Goal: Transaction & Acquisition: Obtain resource

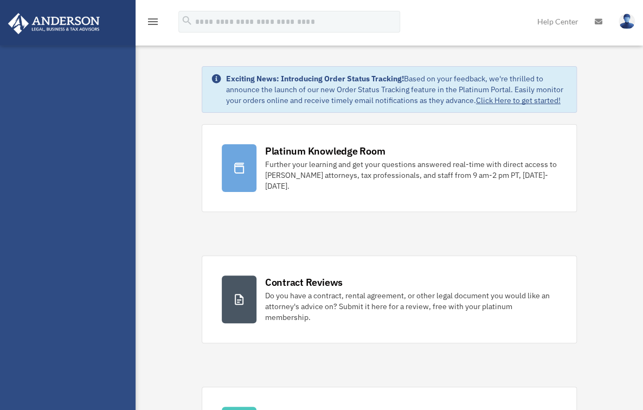
click at [41, 106] on div "jgv111@aol.com Sign Out jgv111@aol.com Home Online Ordering Tax Organizers Orde…" at bounding box center [67, 250] width 135 height 410
click at [153, 21] on icon "menu" at bounding box center [152, 21] width 13 height 13
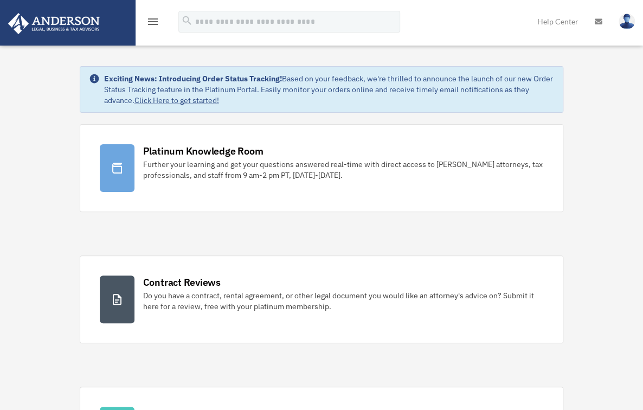
click at [153, 20] on icon "menu" at bounding box center [152, 21] width 13 height 13
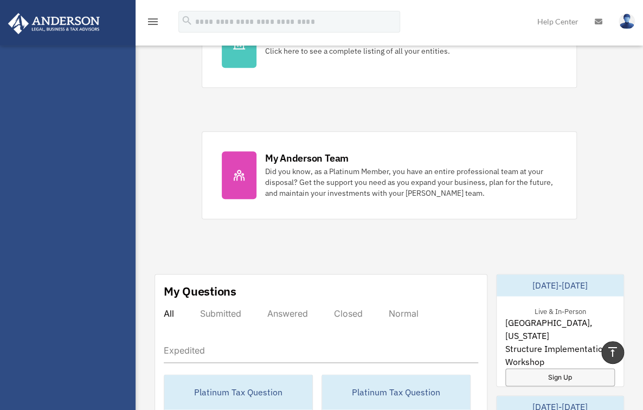
scroll to position [436, 0]
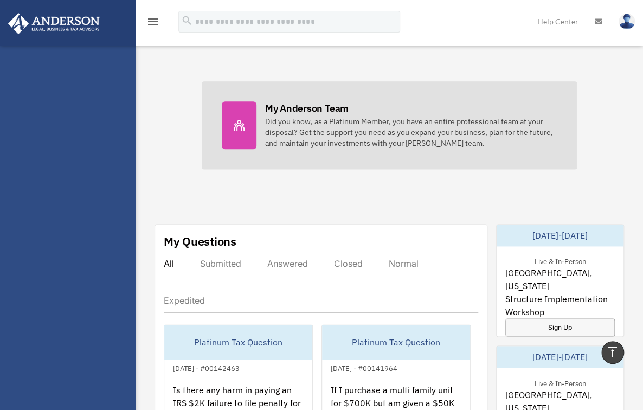
click at [304, 133] on div "Did you know, as a Platinum Member, you have an entire professional team at you…" at bounding box center [411, 132] width 292 height 33
click at [304, 132] on div "Did you know, as a Platinum Member, you have an entire professional team at you…" at bounding box center [411, 132] width 292 height 33
click at [323, 106] on div "My Anderson Team" at bounding box center [306, 108] width 83 height 14
click at [324, 106] on div "My Anderson Team" at bounding box center [306, 108] width 83 height 14
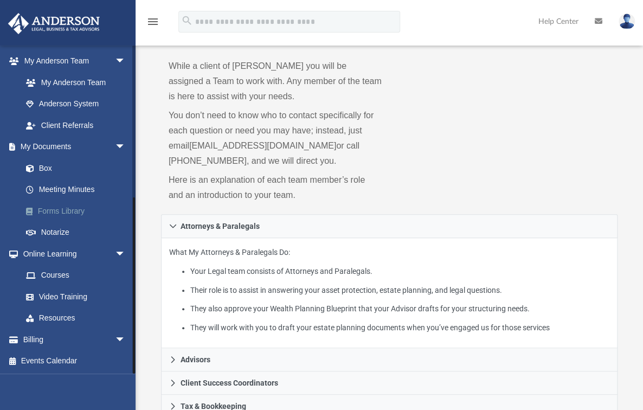
scroll to position [130, 0]
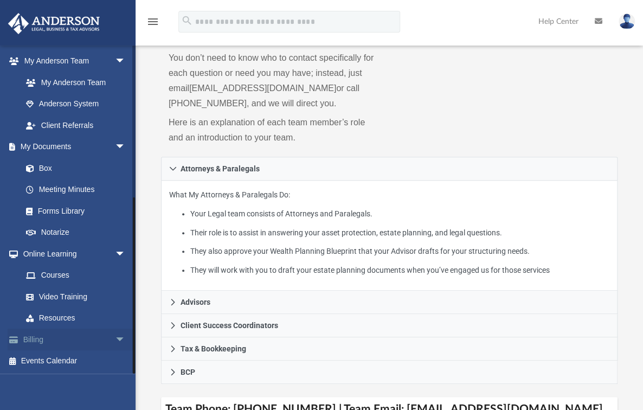
click at [34, 338] on link "Billing arrow_drop_down" at bounding box center [75, 339] width 134 height 22
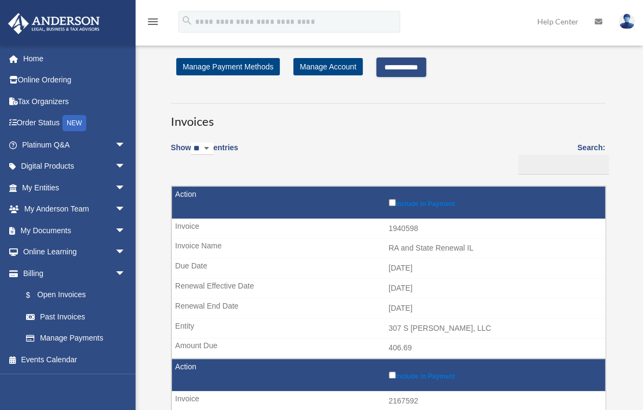
click at [401, 68] on input "**********" at bounding box center [401, 67] width 50 height 20
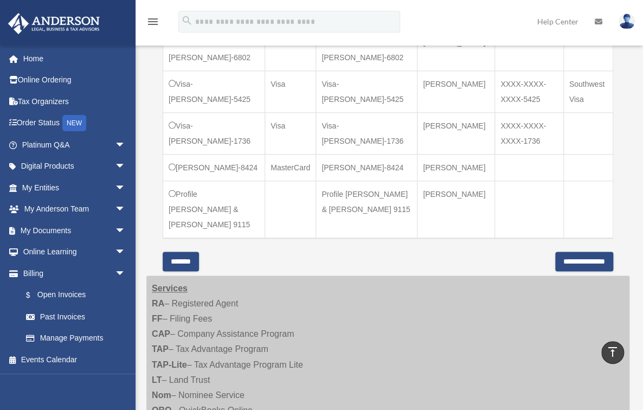
scroll to position [520, 0]
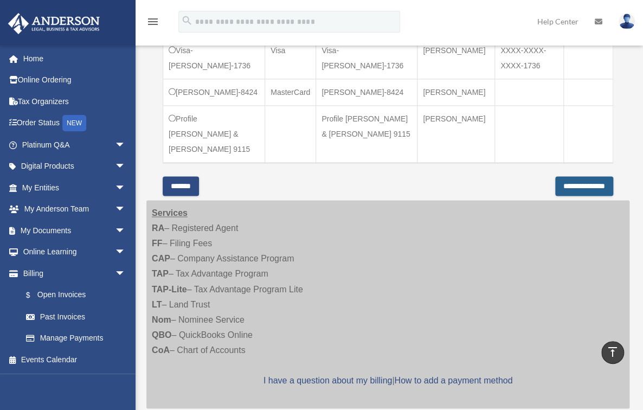
click at [559, 176] on input "**********" at bounding box center [584, 186] width 58 height 20
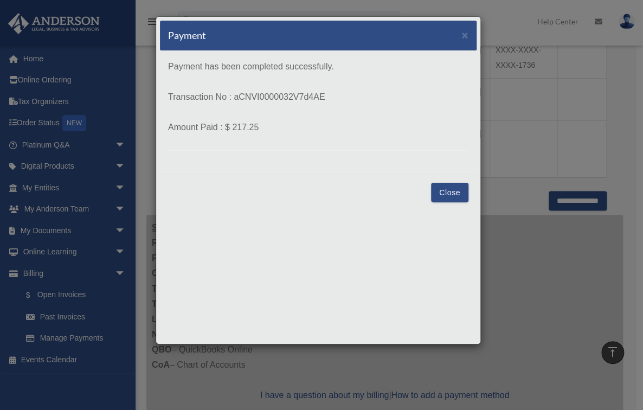
click at [445, 186] on button "Close" at bounding box center [449, 193] width 37 height 20
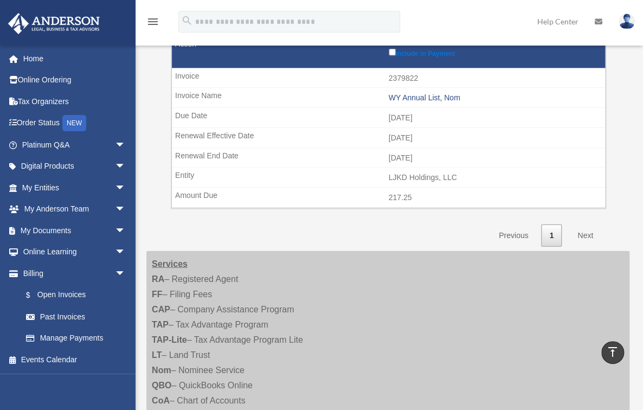
scroll to position [867, 0]
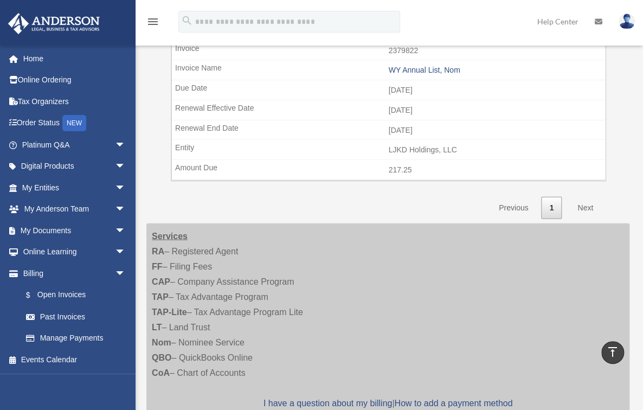
click at [510, 199] on link "Previous" at bounding box center [513, 208] width 46 height 22
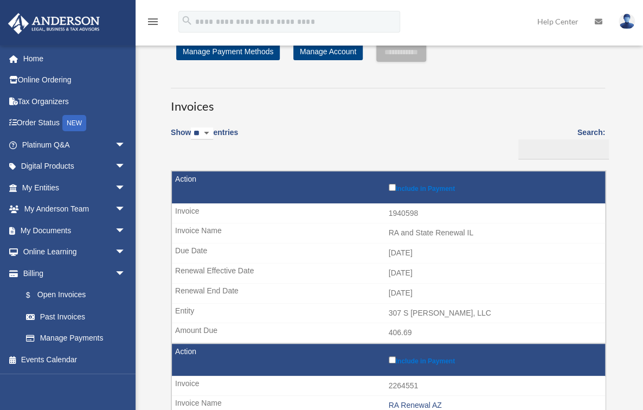
scroll to position [0, 0]
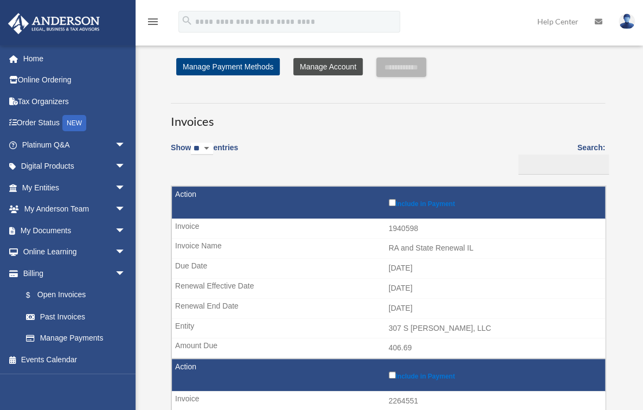
click at [329, 62] on link "Manage Account" at bounding box center [327, 66] width 69 height 17
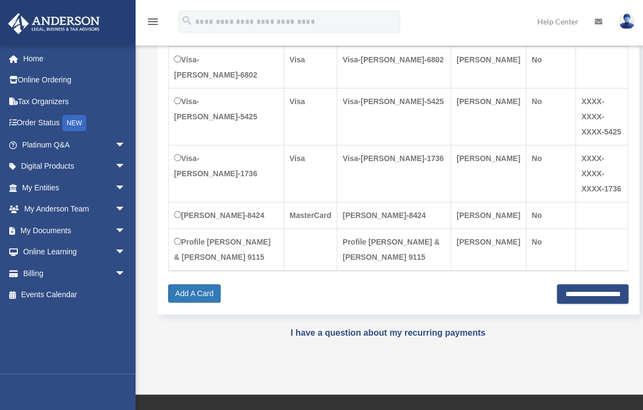
scroll to position [303, 0]
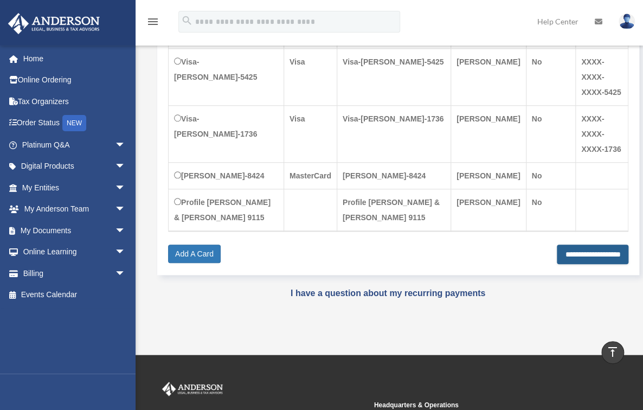
click at [561, 244] on input "**********" at bounding box center [592, 254] width 72 height 20
type input "**********"
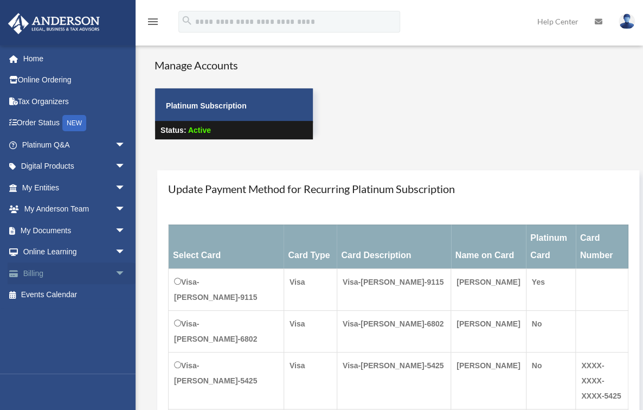
click at [44, 271] on link "Billing arrow_drop_down" at bounding box center [75, 273] width 134 height 22
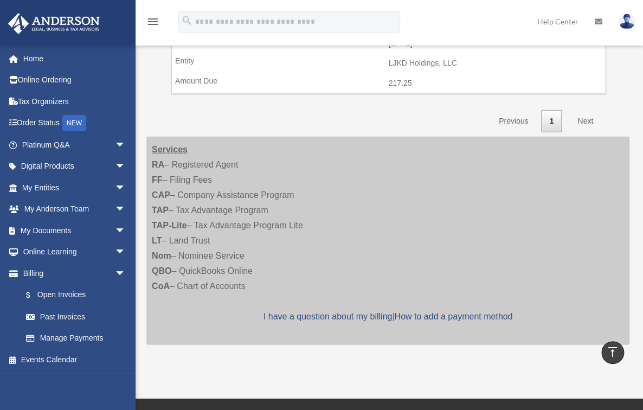
scroll to position [910, 0]
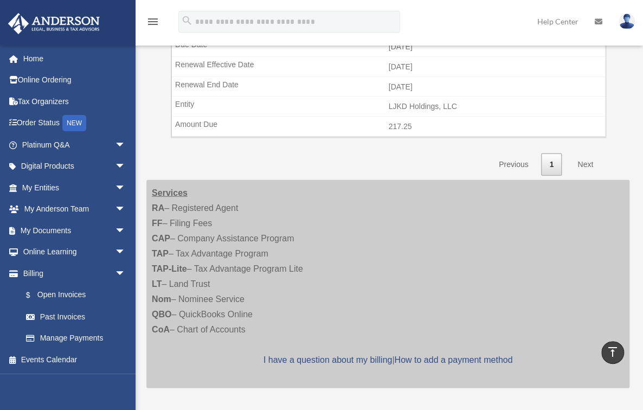
click at [581, 157] on link "Next" at bounding box center [585, 164] width 32 height 22
click at [581, 156] on link "Next" at bounding box center [585, 164] width 32 height 22
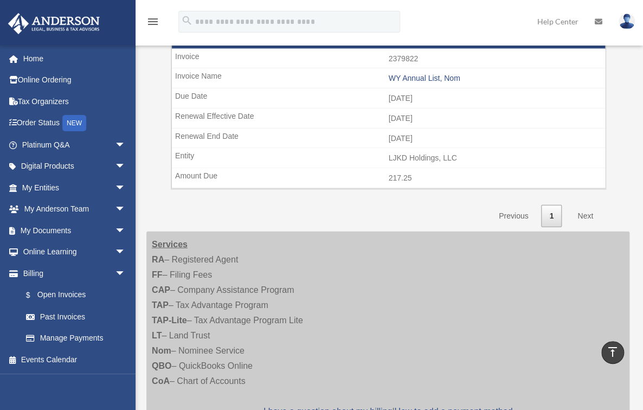
scroll to position [867, 0]
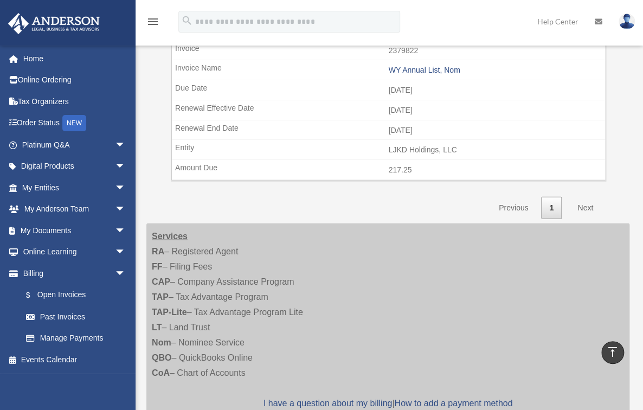
click at [524, 199] on link "Previous" at bounding box center [513, 208] width 46 height 22
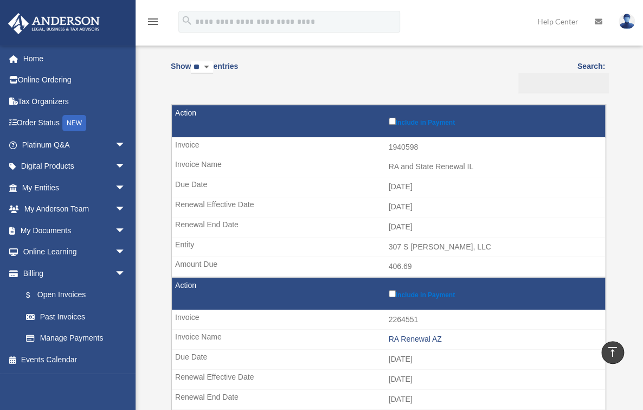
scroll to position [0, 0]
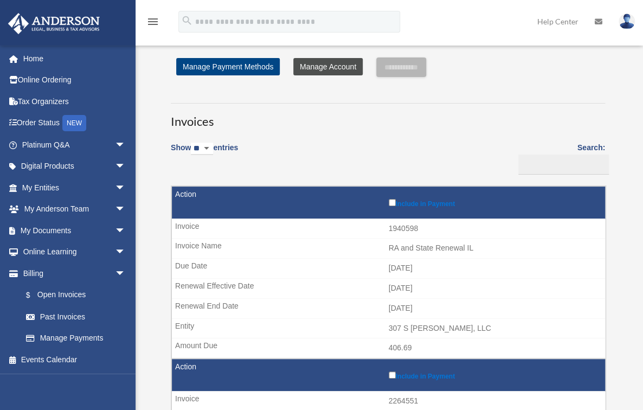
click at [336, 65] on link "Manage Account" at bounding box center [327, 66] width 69 height 17
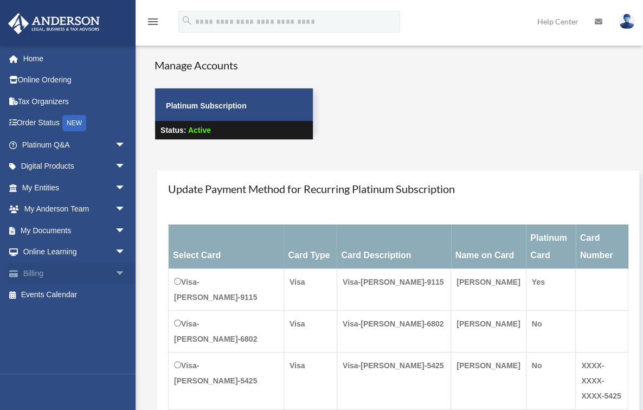
click at [46, 273] on link "Billing arrow_drop_down" at bounding box center [75, 273] width 134 height 22
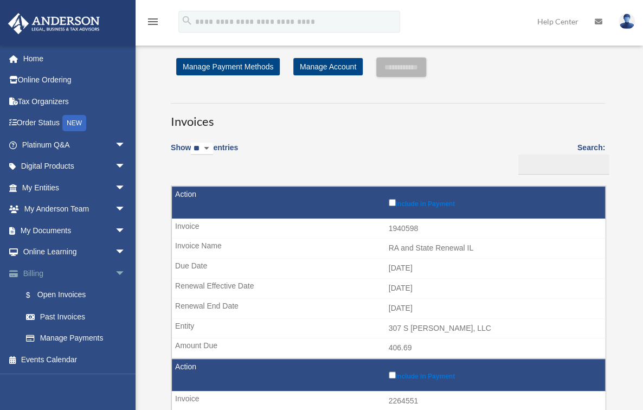
scroll to position [43, 0]
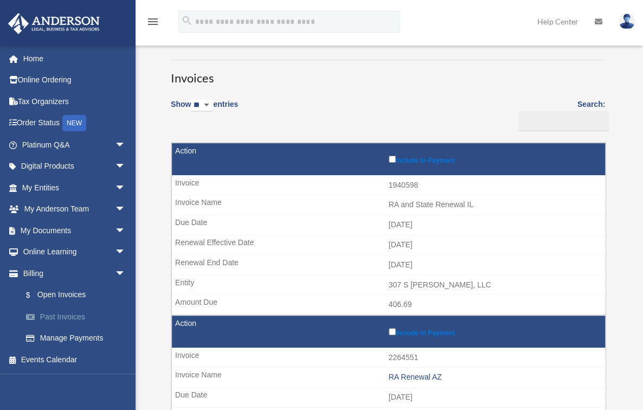
click at [74, 317] on link "Past Invoices" at bounding box center [78, 317] width 127 height 22
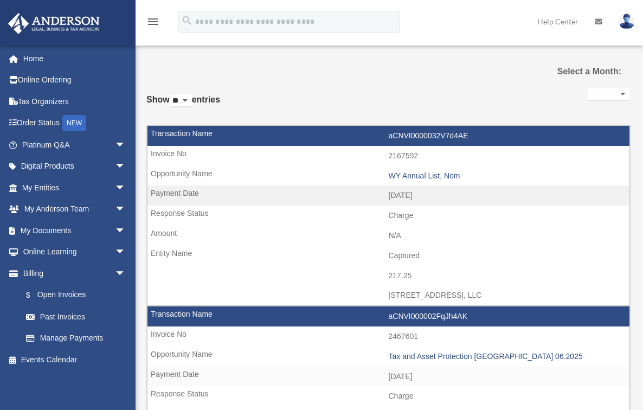
select select
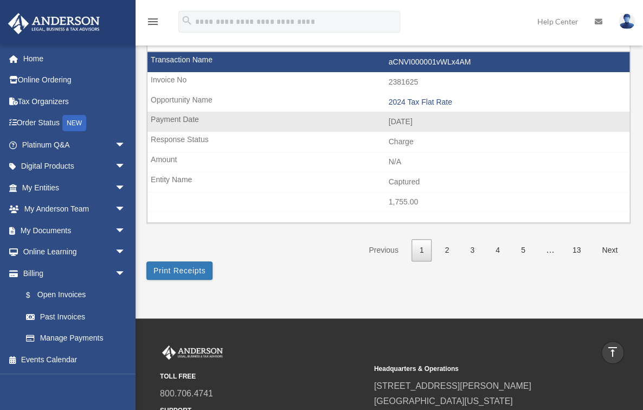
scroll to position [1690, 0]
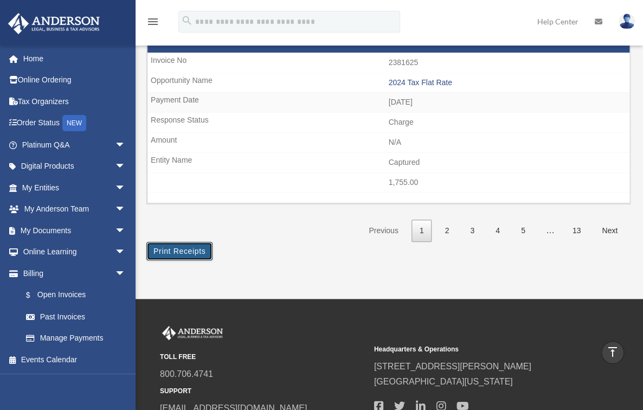
drag, startPoint x: 195, startPoint y: 237, endPoint x: 140, endPoint y: 362, distance: 136.8
click at [195, 242] on button "Print Receipts" at bounding box center [179, 251] width 66 height 18
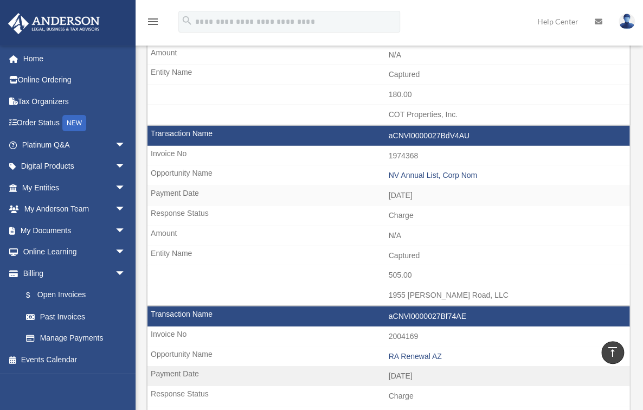
scroll to position [1257, 0]
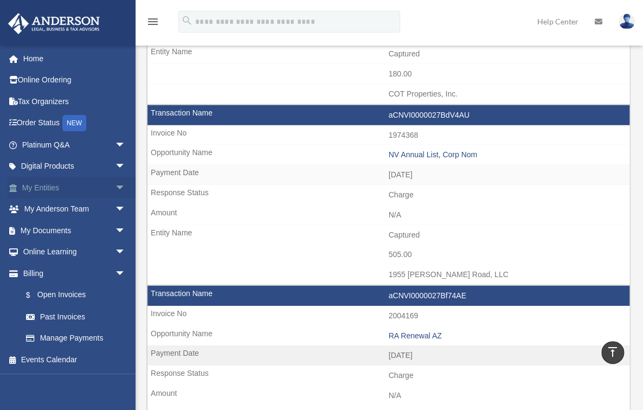
click at [50, 186] on link "My Entities arrow_drop_down" at bounding box center [75, 188] width 134 height 22
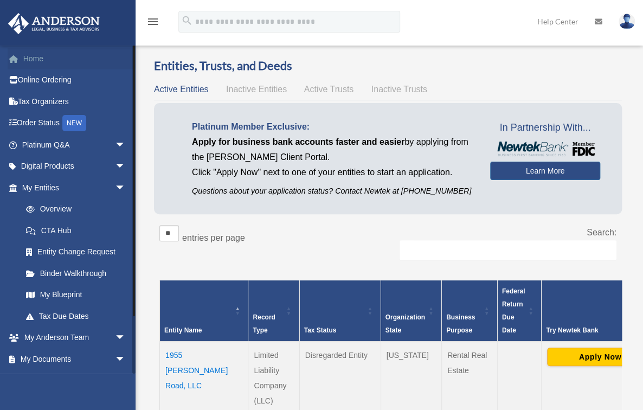
click at [43, 59] on link "Home" at bounding box center [75, 59] width 134 height 22
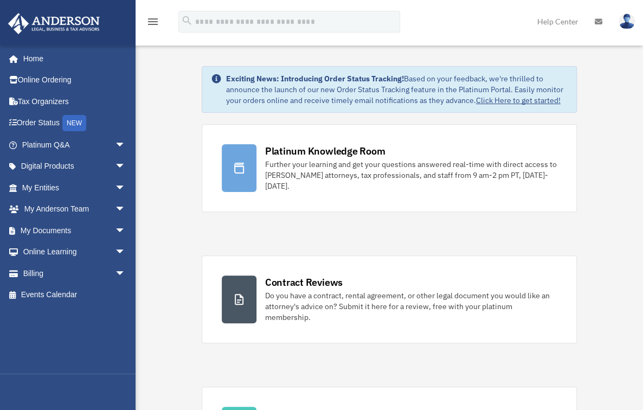
click at [622, 20] on img at bounding box center [626, 22] width 16 height 16
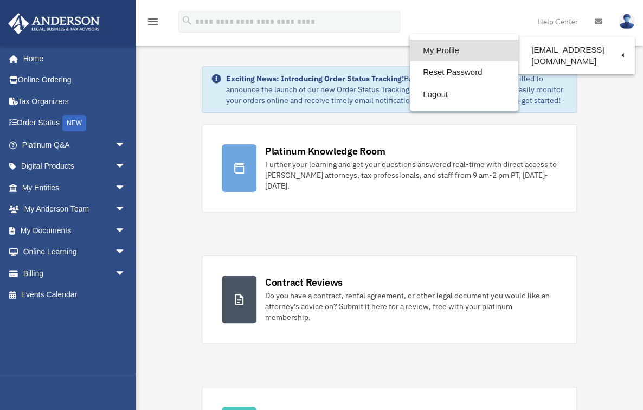
click at [450, 50] on link "My Profile" at bounding box center [464, 51] width 108 height 22
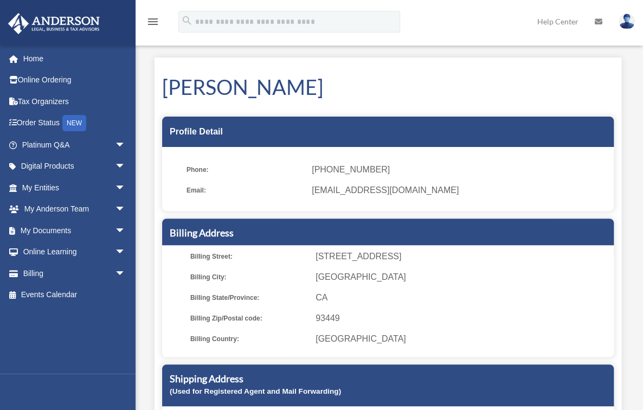
click at [146, 20] on icon "menu" at bounding box center [152, 21] width 13 height 13
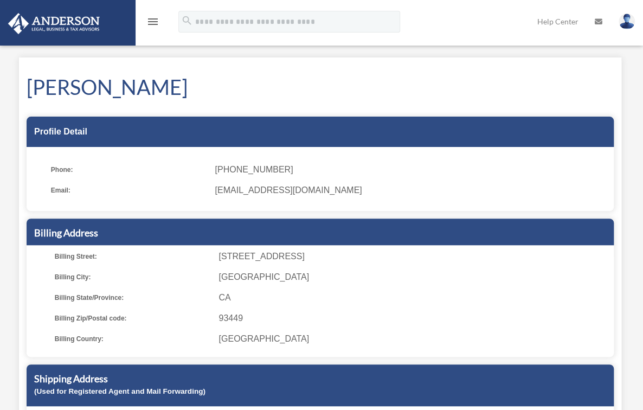
click at [155, 21] on icon "menu" at bounding box center [152, 21] width 13 height 13
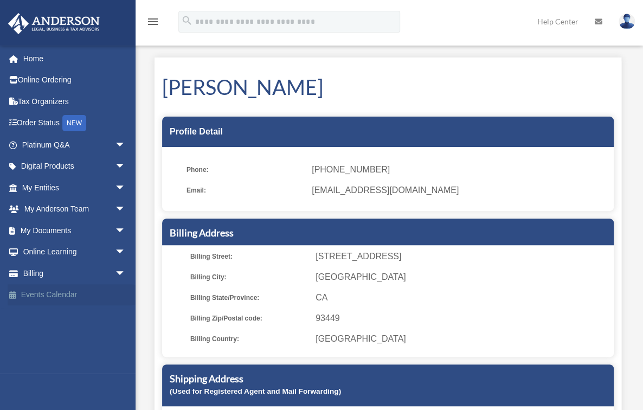
click at [59, 295] on link "Events Calendar" at bounding box center [75, 295] width 134 height 22
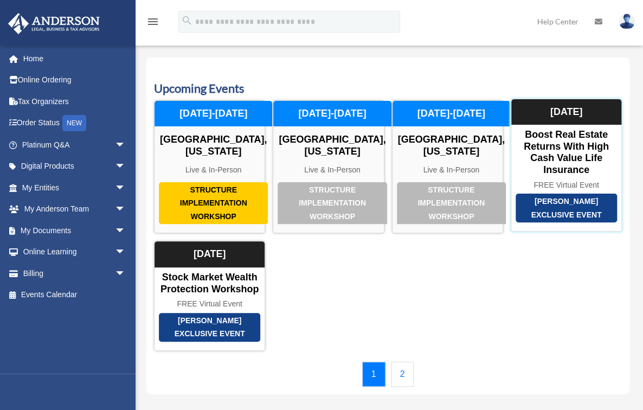
click at [550, 122] on div "[DATE]" at bounding box center [566, 112] width 110 height 26
